Goal: Task Accomplishment & Management: Use online tool/utility

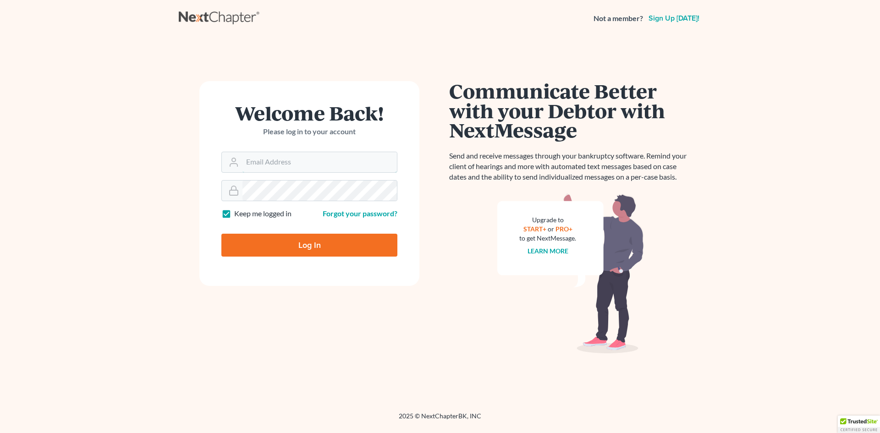
type input "[EMAIL_ADDRESS][DOMAIN_NAME]"
click at [297, 250] on input "Log In" at bounding box center [309, 245] width 176 height 23
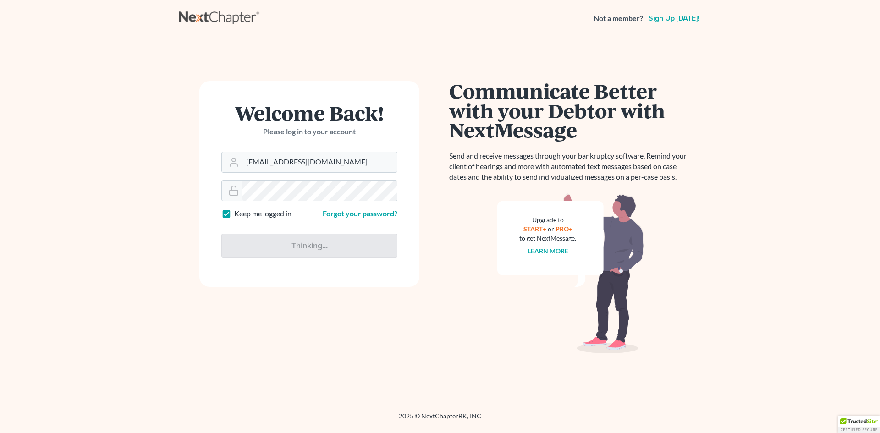
type input "Thinking..."
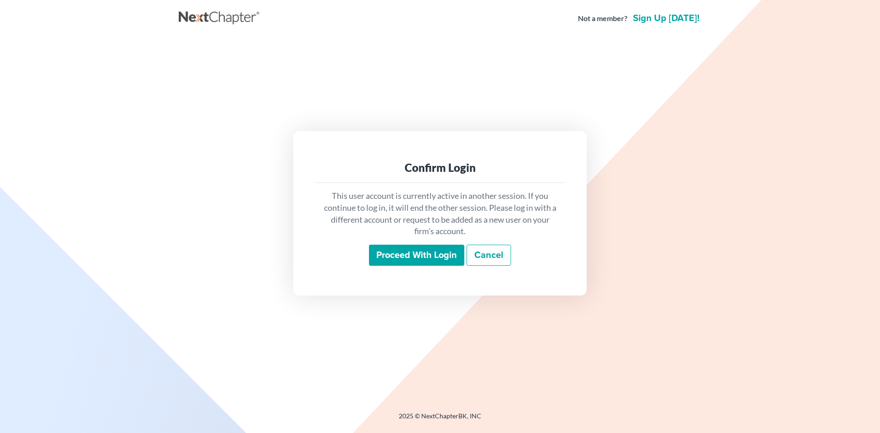
click at [432, 259] on input "Proceed with login" at bounding box center [416, 255] width 95 height 21
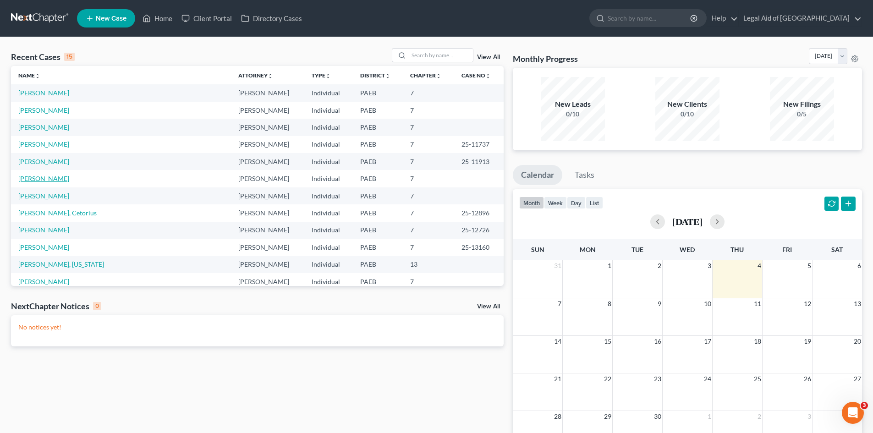
click at [42, 182] on link "[PERSON_NAME]" at bounding box center [43, 179] width 51 height 8
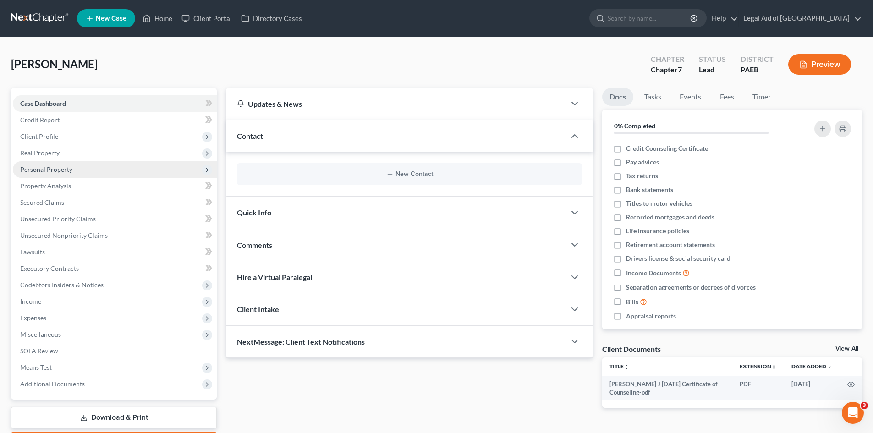
click at [68, 172] on span "Personal Property" at bounding box center [46, 169] width 52 height 8
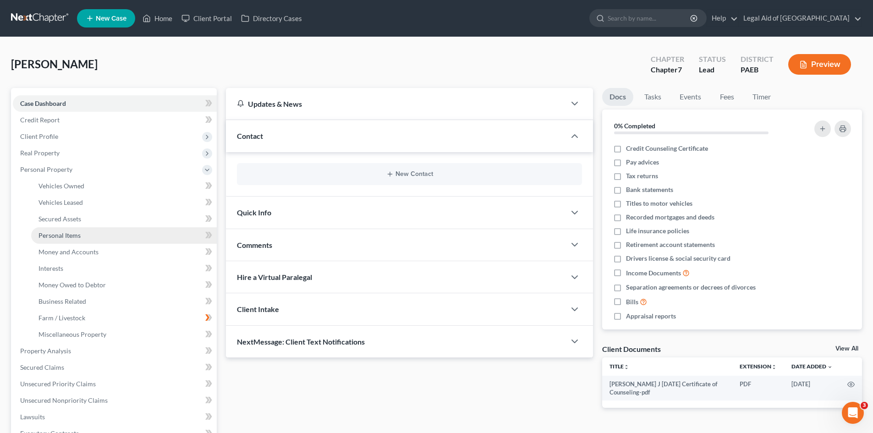
click at [76, 238] on span "Personal Items" at bounding box center [60, 235] width 42 height 8
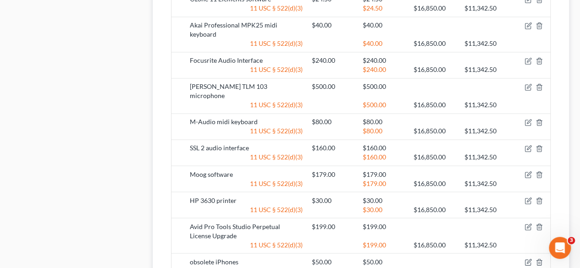
scroll to position [248, 0]
